Goal: Find specific page/section: Find specific page/section

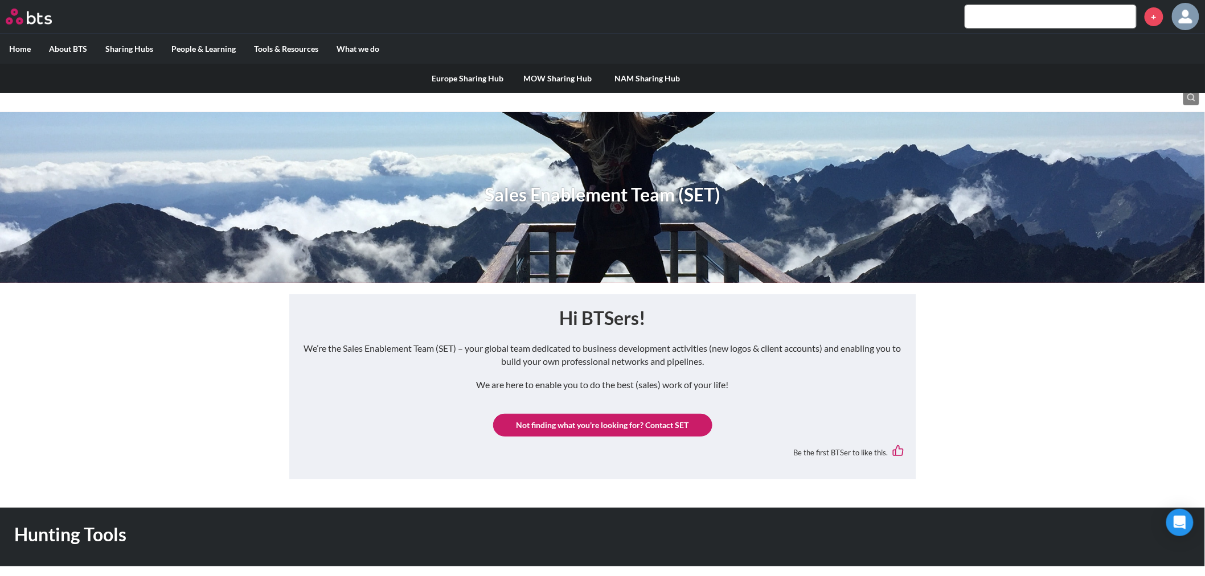
click at [439, 79] on link "Europe Sharing Hub" at bounding box center [468, 79] width 90 height 30
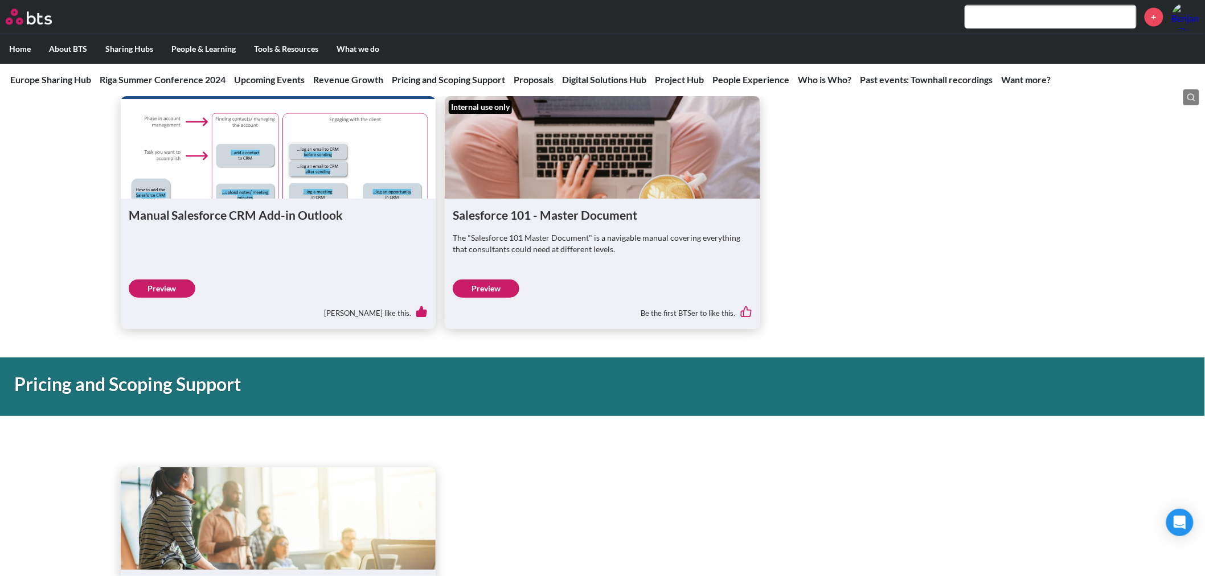
scroll to position [949, 0]
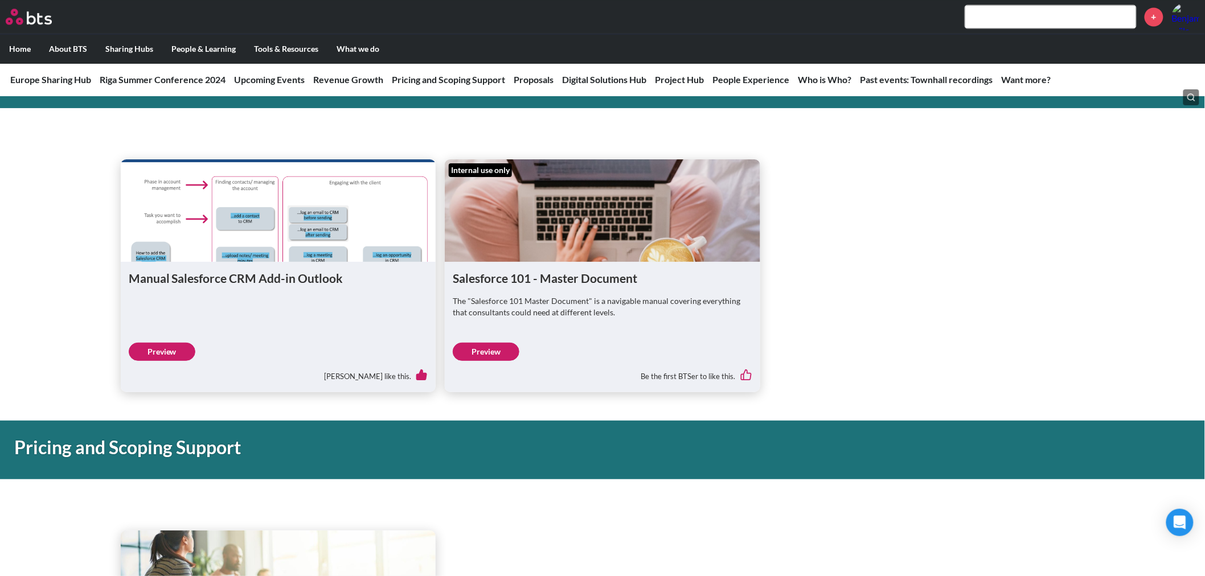
click at [144, 350] on link "Preview" at bounding box center [162, 352] width 67 height 18
click at [500, 355] on link "Preview" at bounding box center [486, 352] width 67 height 18
click at [254, 281] on h1 "Manual Salesforce CRM Add-in Outlook" at bounding box center [279, 278] width 300 height 17
click at [173, 347] on link "Preview" at bounding box center [162, 352] width 67 height 18
